Goal: Transaction & Acquisition: Subscribe to service/newsletter

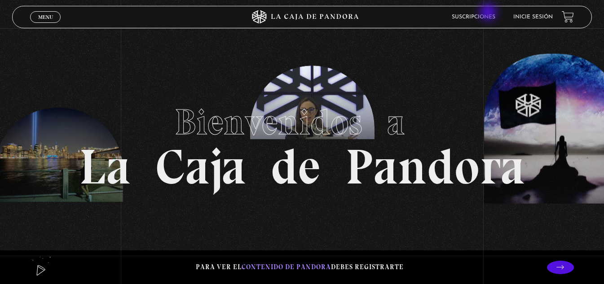
click at [489, 13] on li "Suscripciones" at bounding box center [474, 17] width 44 height 14
click at [478, 13] on li "Suscripciones" at bounding box center [474, 17] width 44 height 14
click at [463, 15] on link "Suscripciones" at bounding box center [474, 16] width 44 height 5
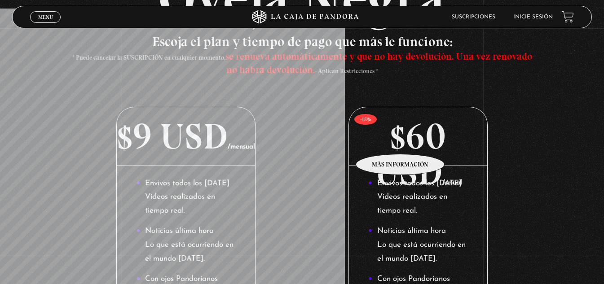
scroll to position [90, 0]
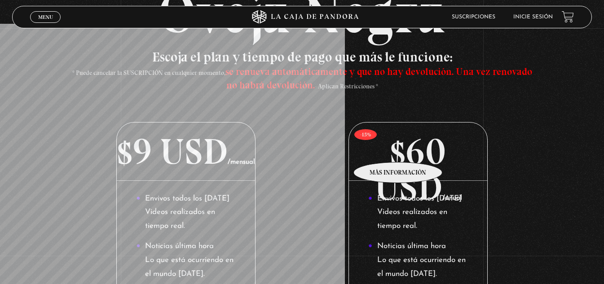
click at [398, 149] on p "$60 USD /anual" at bounding box center [418, 152] width 138 height 58
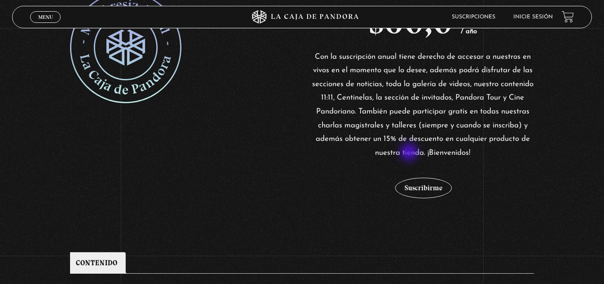
scroll to position [203, 0]
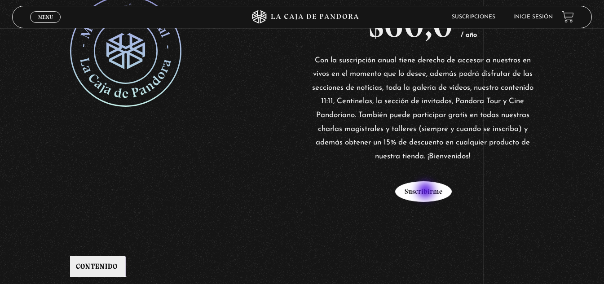
click at [427, 191] on button "Suscribirme" at bounding box center [423, 191] width 57 height 21
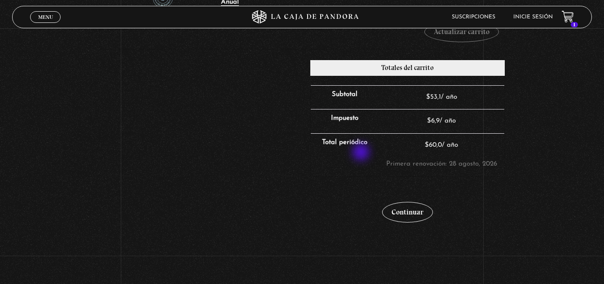
scroll to position [225, 0]
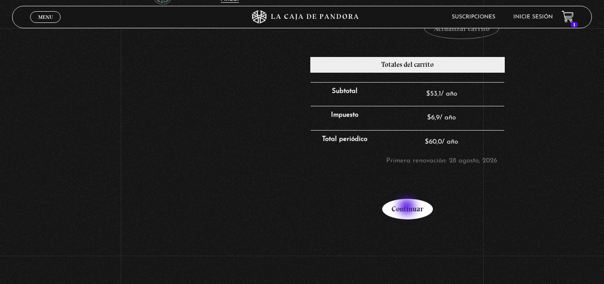
click at [408, 208] on link "Continuar" at bounding box center [407, 209] width 51 height 21
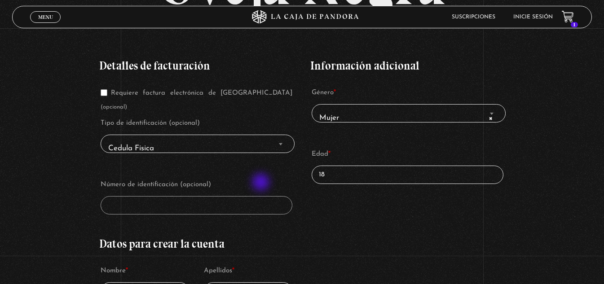
scroll to position [135, 0]
click at [223, 119] on p "Tipo de identificación (opcional) Cedula Fisica Cedula Juridica DIMEX NITE Cedu…" at bounding box center [196, 134] width 195 height 39
click at [227, 138] on span "Cedula Fisica" at bounding box center [198, 148] width 186 height 20
click at [265, 138] on span "Cedula Fisica" at bounding box center [198, 148] width 186 height 20
click at [118, 96] on p "Requiere factura electrónica de Costa Rica (opcional)" at bounding box center [196, 99] width 195 height 31
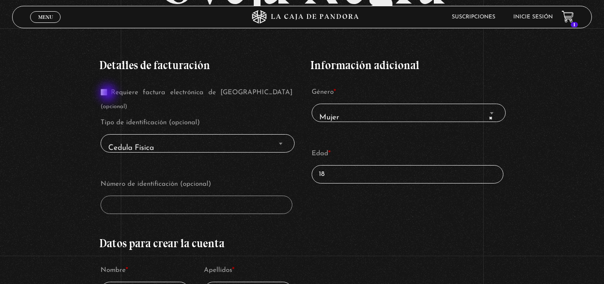
click at [109, 94] on label "Requiere factura electrónica de Costa Rica (opcional)" at bounding box center [197, 99] width 192 height 21
click at [107, 94] on input "Requiere factura electrónica de Costa Rica (opcional)" at bounding box center [104, 92] width 7 height 7
checkbox input "true"
click at [191, 196] on input "Número de identificación *" at bounding box center [197, 205] width 192 height 18
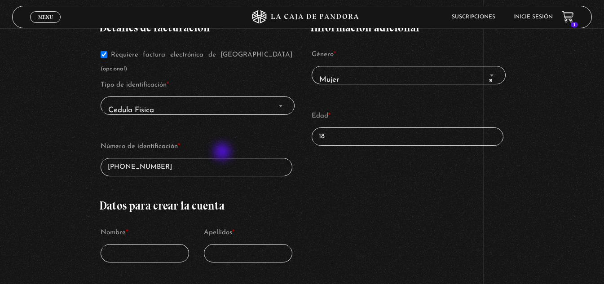
scroll to position [225, 0]
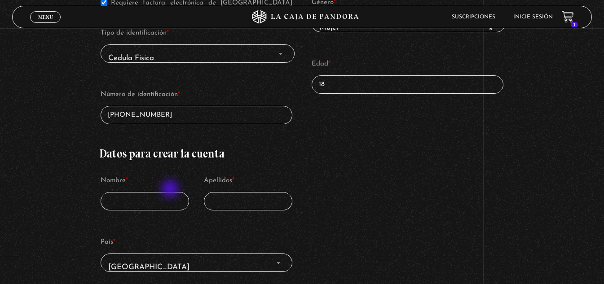
type input "1-1709-0705"
click at [172, 192] on input "Nombre *" at bounding box center [145, 201] width 89 height 18
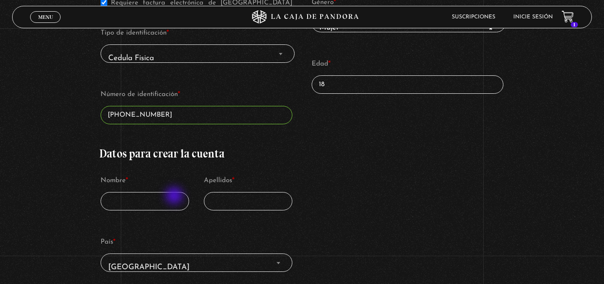
type input "Giuseppe"
type input "Goldoni Perez"
select select "CR-SJ"
type input "[PHONE_NUMBER]"
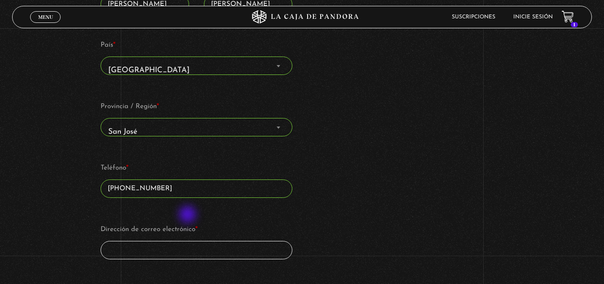
scroll to position [438, 0]
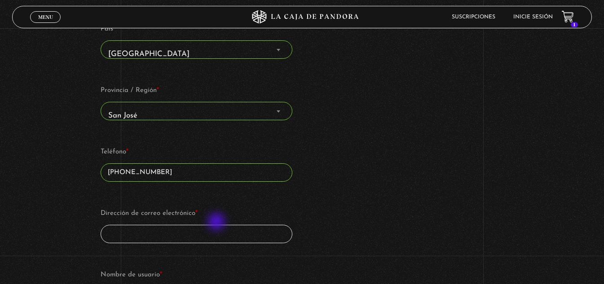
click at [217, 225] on input "Dirección de correo electrónico *" at bounding box center [197, 234] width 192 height 18
type input "e"
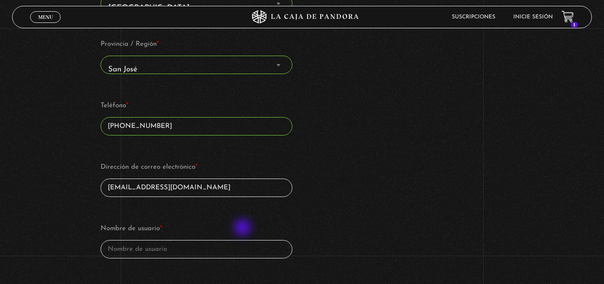
scroll to position [528, 0]
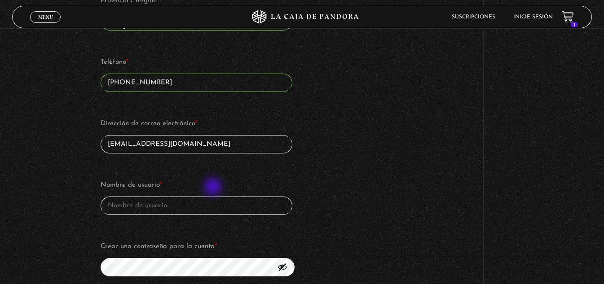
type input "[EMAIL_ADDRESS][DOMAIN_NAME]"
click at [212, 197] on input "Nombre de usuario *" at bounding box center [197, 206] width 192 height 18
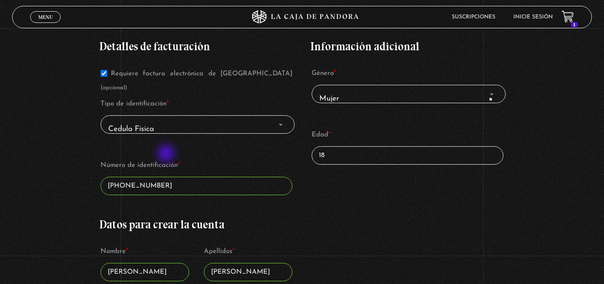
scroll to position [123, 0]
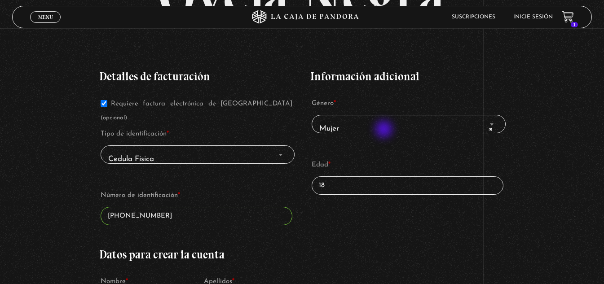
click at [385, 130] on span "× Mujer" at bounding box center [409, 129] width 186 height 20
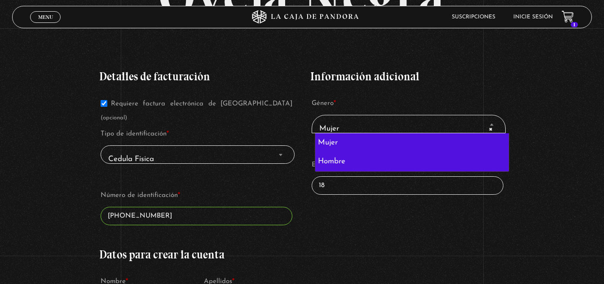
select select "hombre"
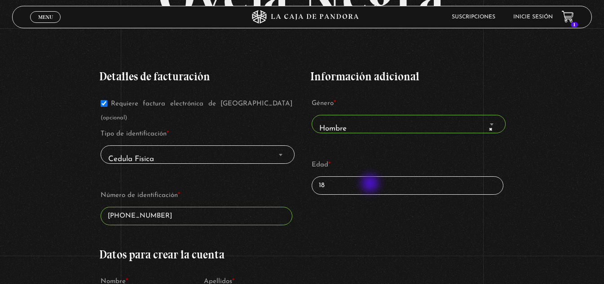
click at [371, 185] on input "18" at bounding box center [408, 185] width 192 height 18
type input "1"
type input "3"
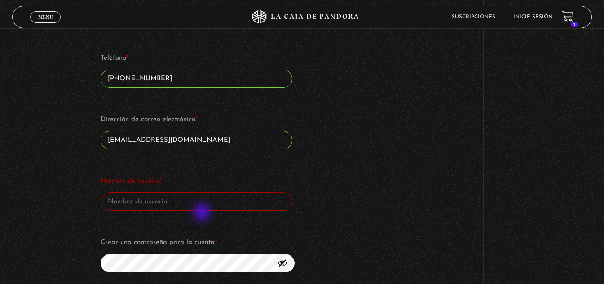
scroll to position [573, 0]
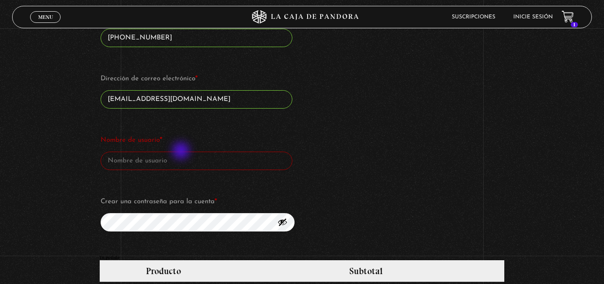
type input "27"
click at [179, 152] on input "Nombre de usuario *" at bounding box center [197, 161] width 192 height 18
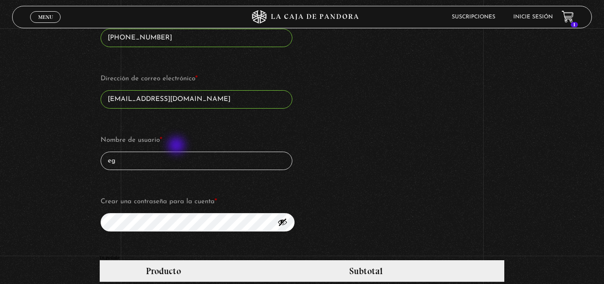
type input "e"
type input "eggp2303"
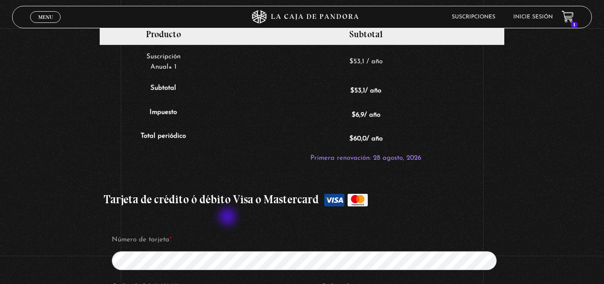
scroll to position [842, 0]
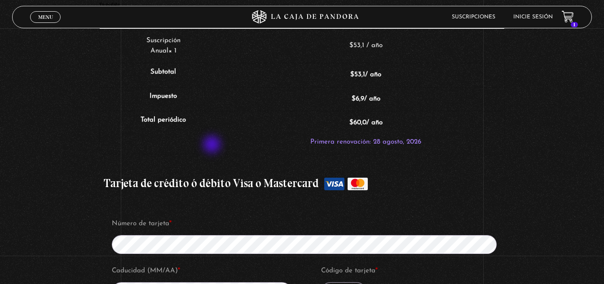
type input "Edwin Goldoni Perez"
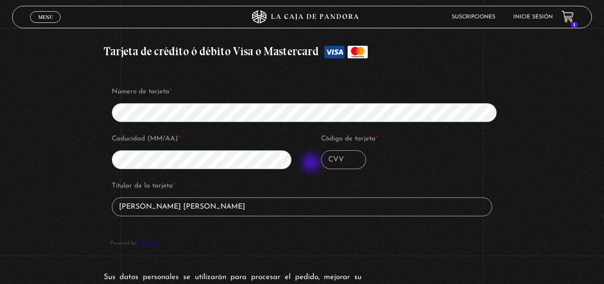
scroll to position [977, 0]
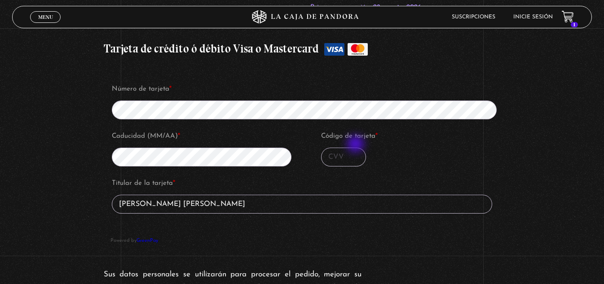
click at [357, 148] on input "Código de tarjeta *" at bounding box center [343, 157] width 45 height 19
type input "915"
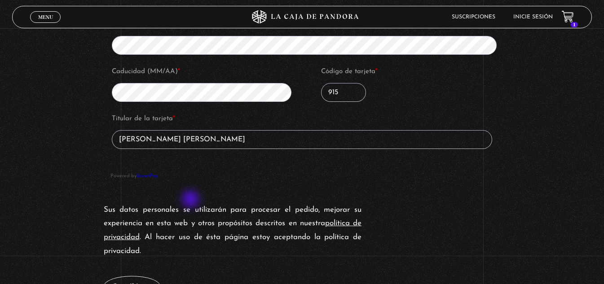
scroll to position [1067, 0]
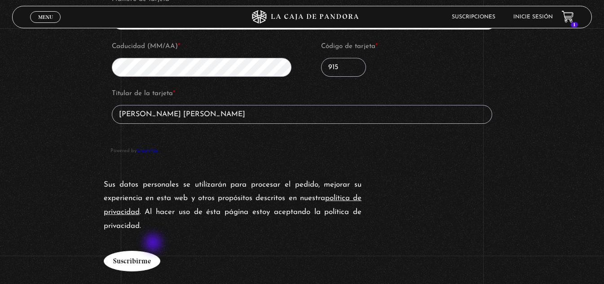
click at [154, 251] on button "Suscribirme" at bounding box center [132, 261] width 57 height 21
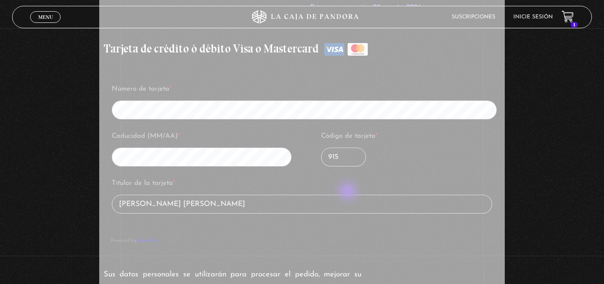
scroll to position [965, 0]
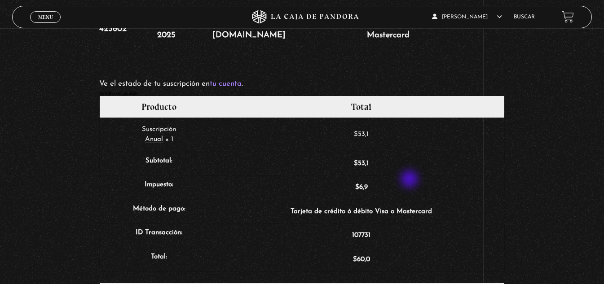
scroll to position [225, 0]
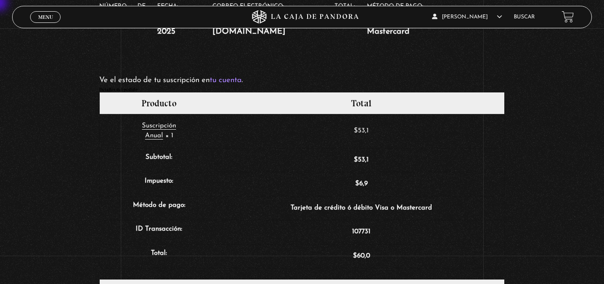
drag, startPoint x: 0, startPoint y: 4, endPoint x: 90, endPoint y: 165, distance: 185.2
click at [90, 165] on div "Suscripción Oveja Negra Gracias. Tu pedido ha sido recibido. Número de pedido: …" at bounding box center [302, 142] width 604 height 619
click at [44, 21] on link "Menu Cerrar" at bounding box center [45, 17] width 31 height 12
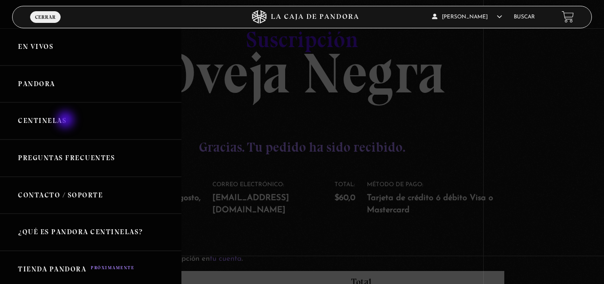
scroll to position [45, 0]
click at [40, 82] on link "Pandora" at bounding box center [90, 84] width 181 height 37
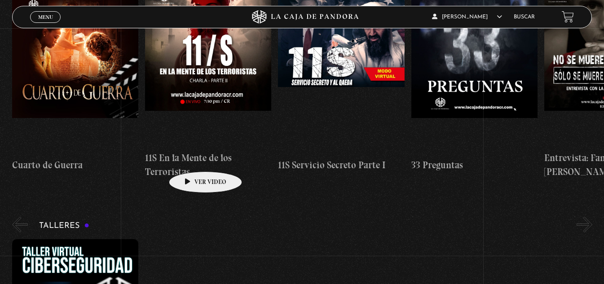
scroll to position [135, 0]
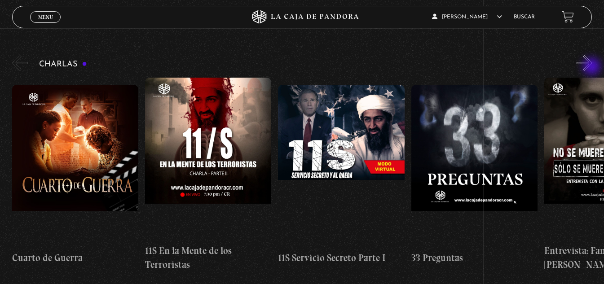
click at [592, 67] on button "»" at bounding box center [585, 63] width 16 height 16
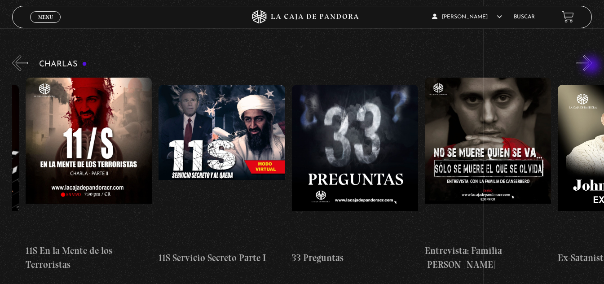
click at [592, 66] on button "»" at bounding box center [585, 63] width 16 height 16
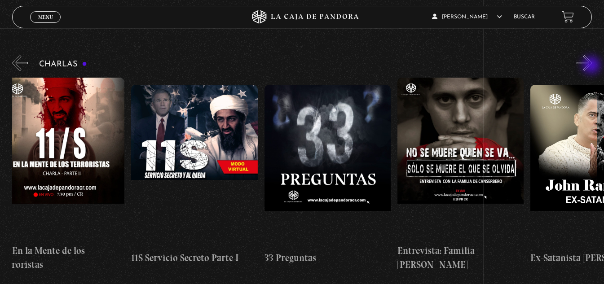
click at [592, 66] on button "»" at bounding box center [585, 63] width 16 height 16
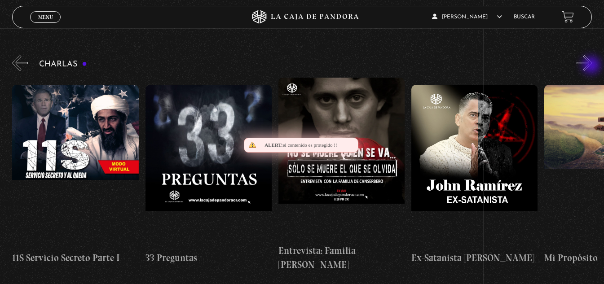
click at [592, 66] on button "»" at bounding box center [585, 63] width 16 height 16
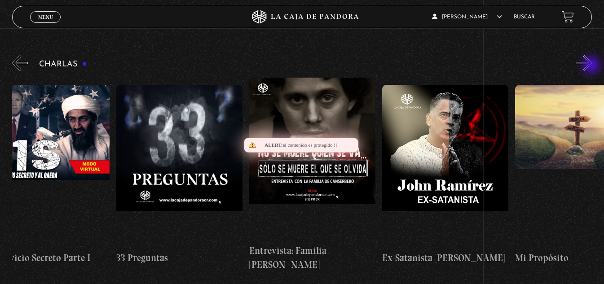
click at [592, 66] on button "»" at bounding box center [585, 63] width 16 height 16
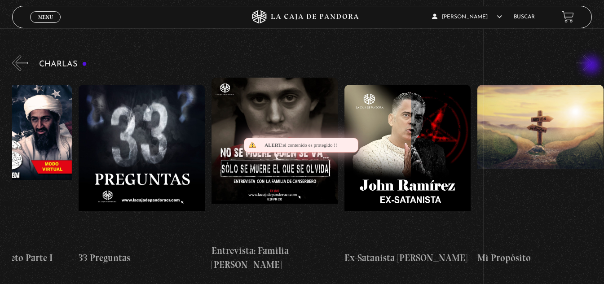
click at [592, 66] on button "»" at bounding box center [585, 63] width 16 height 16
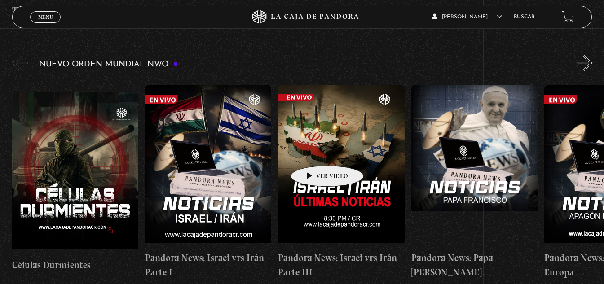
scroll to position [629, 0]
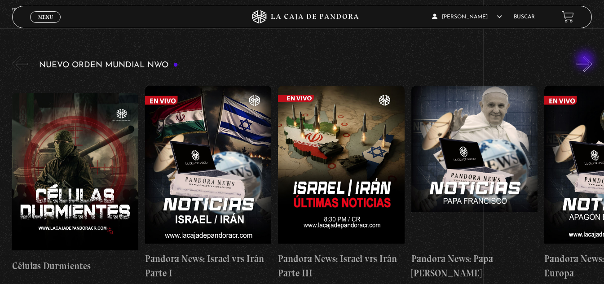
click at [586, 62] on button "»" at bounding box center [585, 64] width 16 height 16
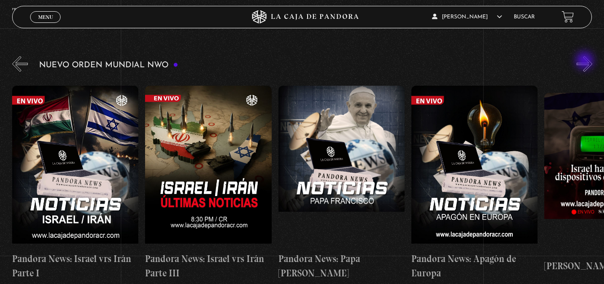
click at [586, 62] on button "»" at bounding box center [585, 64] width 16 height 16
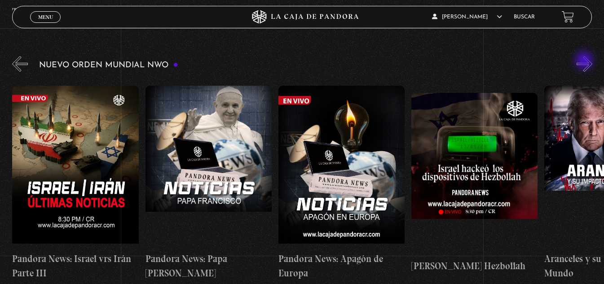
click at [585, 62] on button "»" at bounding box center [585, 64] width 16 height 16
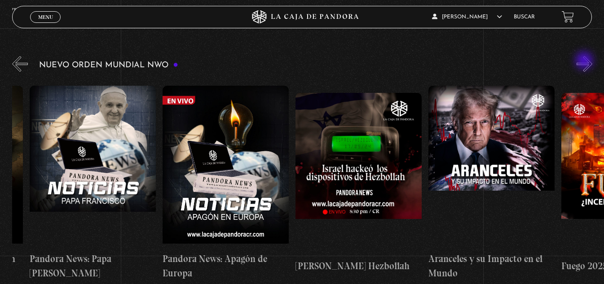
click at [585, 62] on button "»" at bounding box center [585, 64] width 16 height 16
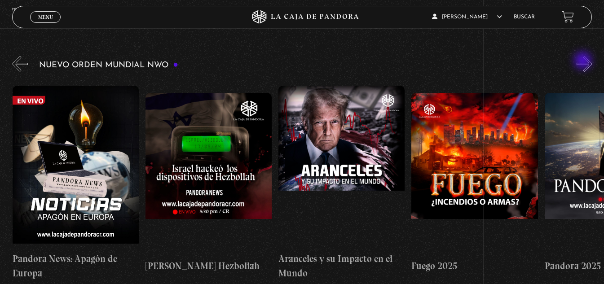
click at [584, 62] on button "»" at bounding box center [585, 64] width 16 height 16
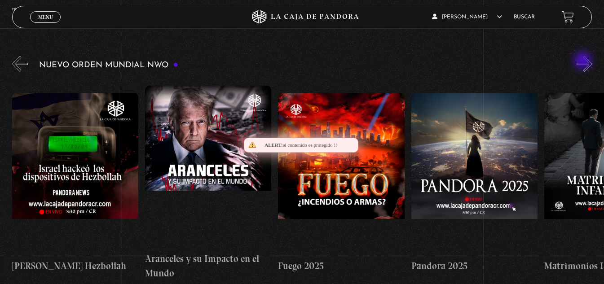
click at [584, 62] on button "»" at bounding box center [585, 64] width 16 height 16
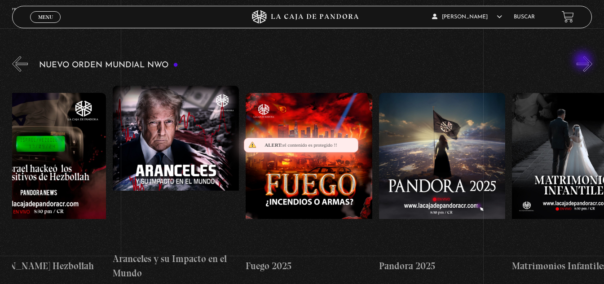
click at [584, 62] on button "»" at bounding box center [585, 64] width 16 height 16
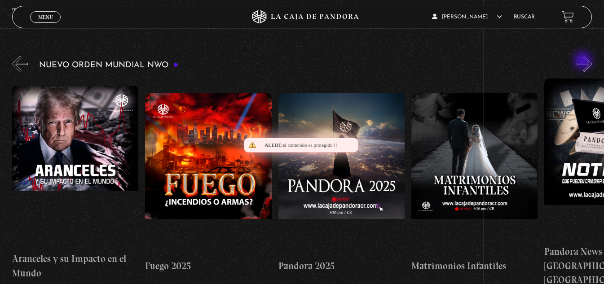
click at [584, 62] on button "»" at bounding box center [585, 64] width 16 height 16
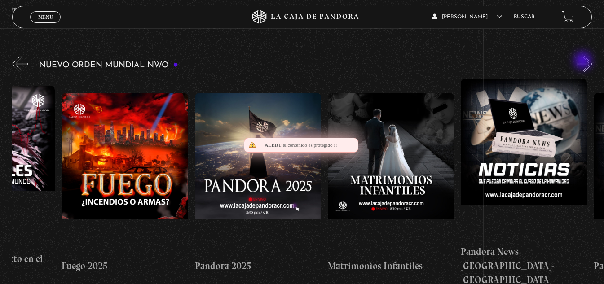
click at [584, 62] on button "»" at bounding box center [585, 64] width 16 height 16
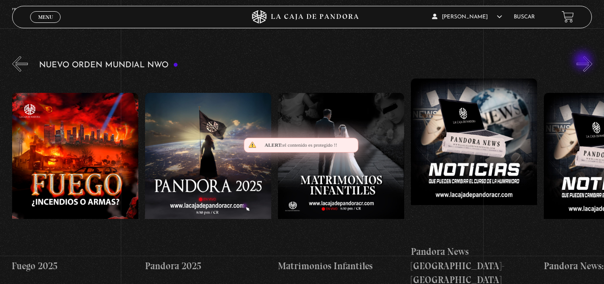
click at [584, 62] on button "»" at bounding box center [585, 64] width 16 height 16
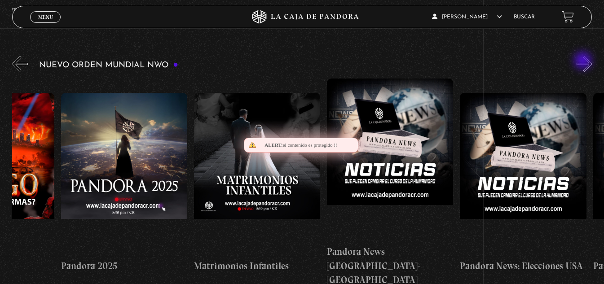
click at [584, 62] on button "»" at bounding box center [585, 64] width 16 height 16
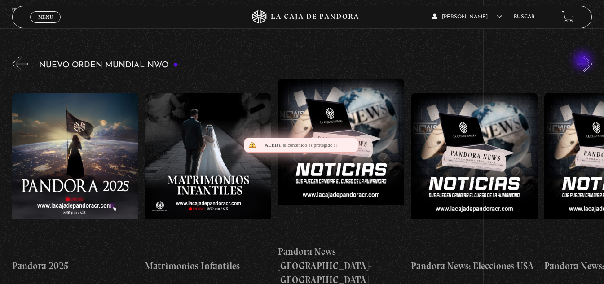
click at [584, 62] on button "»" at bounding box center [585, 64] width 16 height 16
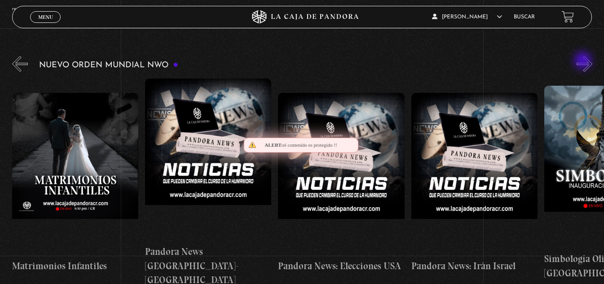
click at [584, 62] on button "»" at bounding box center [585, 64] width 16 height 16
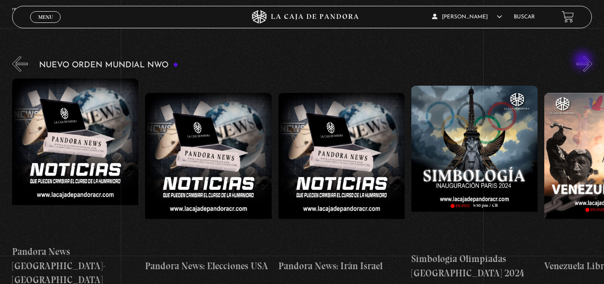
click at [584, 62] on button "»" at bounding box center [585, 64] width 16 height 16
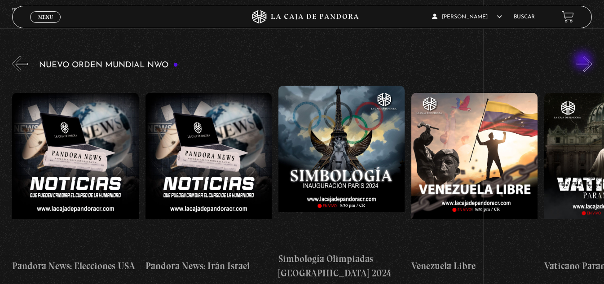
click at [584, 62] on button "»" at bounding box center [585, 64] width 16 height 16
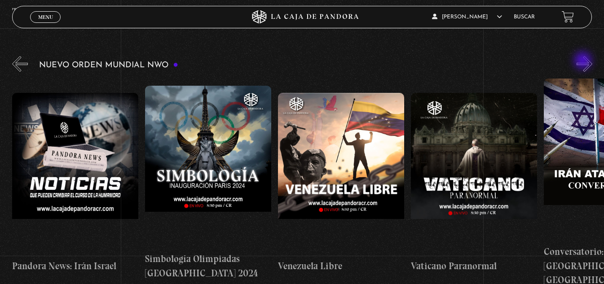
click at [584, 62] on button "»" at bounding box center [585, 64] width 16 height 16
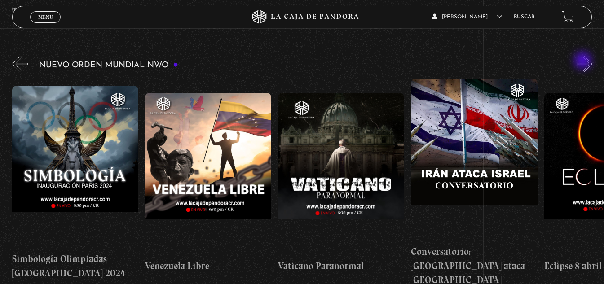
click at [584, 62] on button "»" at bounding box center [585, 64] width 16 height 16
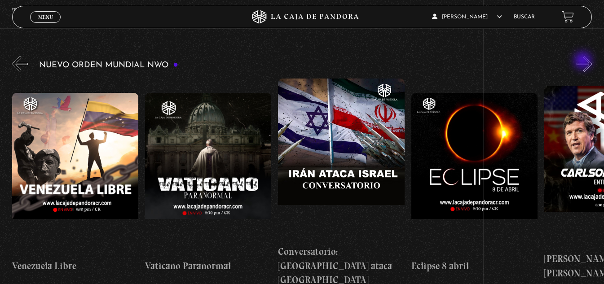
click at [584, 62] on button "»" at bounding box center [585, 64] width 16 height 16
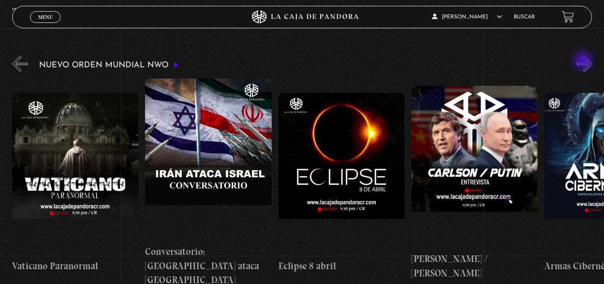
click at [584, 62] on button "»" at bounding box center [585, 64] width 16 height 16
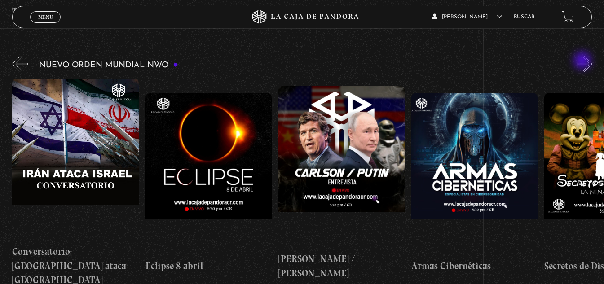
scroll to position [0, 2129]
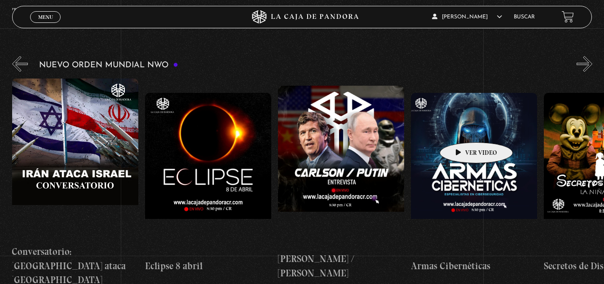
click at [462, 129] on figure at bounding box center [474, 174] width 126 height 162
click at [454, 131] on figure at bounding box center [474, 174] width 126 height 162
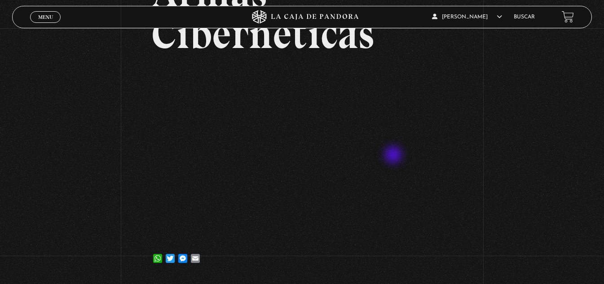
scroll to position [135, 0]
